Goal: Information Seeking & Learning: Learn about a topic

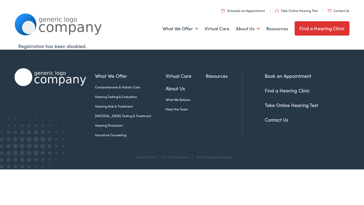
click at [124, 106] on link "Hearing Aids & Treatment" at bounding box center [130, 106] width 71 height 5
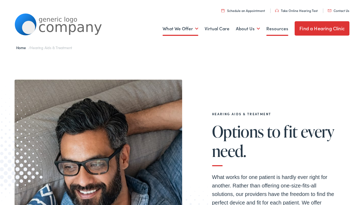
click at [273, 29] on link "Resources" at bounding box center [278, 29] width 22 height 20
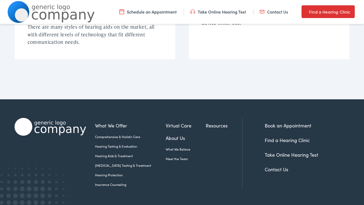
scroll to position [449, 0]
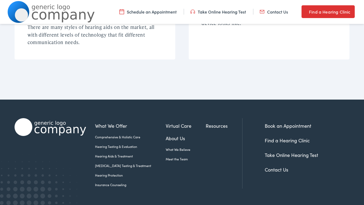
click at [114, 182] on link "Insurance Counseling" at bounding box center [130, 184] width 71 height 5
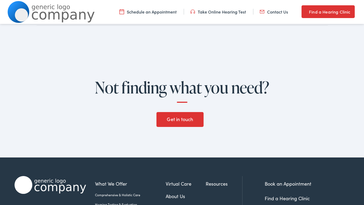
scroll to position [713, 0]
